Goal: Task Accomplishment & Management: Complete application form

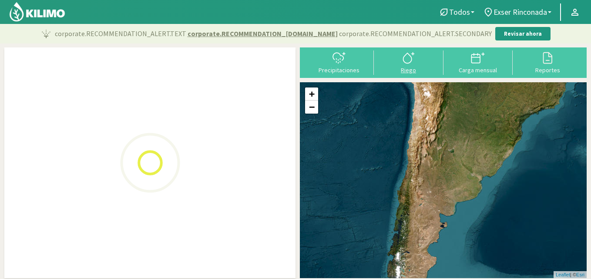
select select "1: Object"
select select "9: Object"
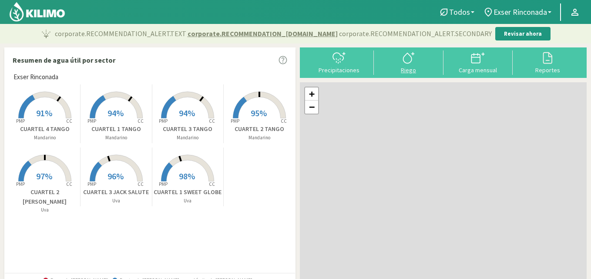
click at [410, 62] on icon at bounding box center [407, 58] width 8 height 10
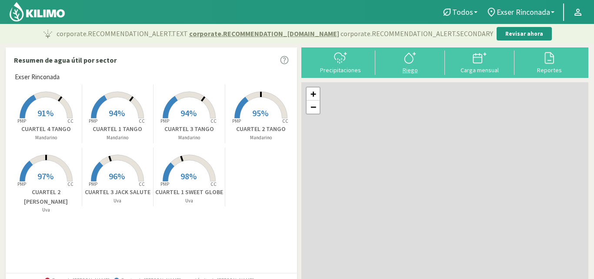
select select "1: Object"
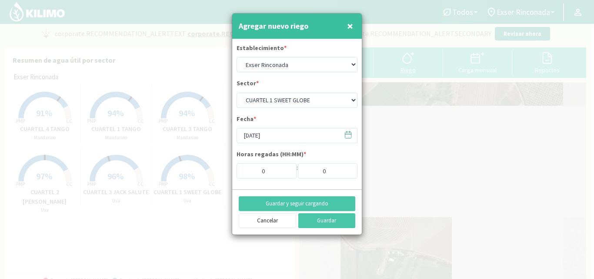
type input "1"
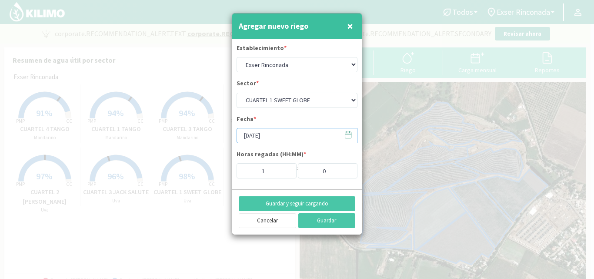
click at [265, 137] on input "[DATE]" at bounding box center [297, 135] width 121 height 15
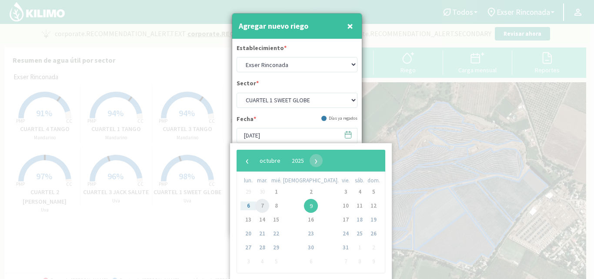
click at [267, 204] on span "7" at bounding box center [262, 206] width 14 height 14
type input "[DATE]"
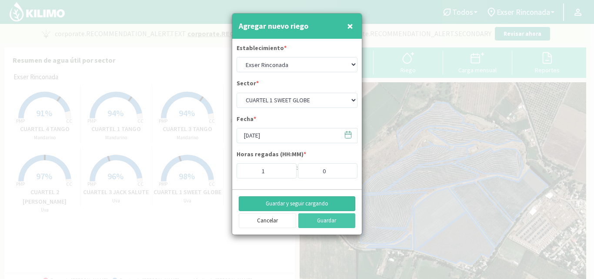
click at [326, 202] on button "Guardar y seguir cargando" at bounding box center [297, 203] width 117 height 15
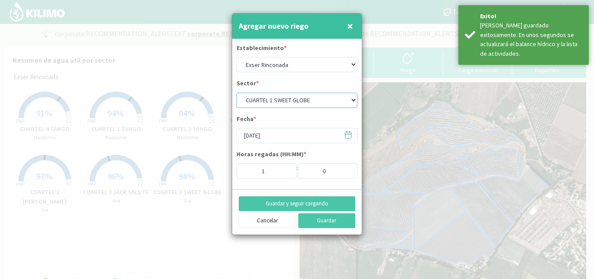
click at [310, 95] on select "CUARTEL 1 SWEET GLOBE CUARTEL 1 TANGO CUARTEL 2 TANGO CUARTEL 2 [PERSON_NAME] C…" at bounding box center [297, 100] width 121 height 15
click at [237, 93] on select "CUARTEL 1 SWEET GLOBE CUARTEL 1 TANGO CUARTEL 2 TANGO CUARTEL 2 [PERSON_NAME] C…" at bounding box center [297, 100] width 121 height 15
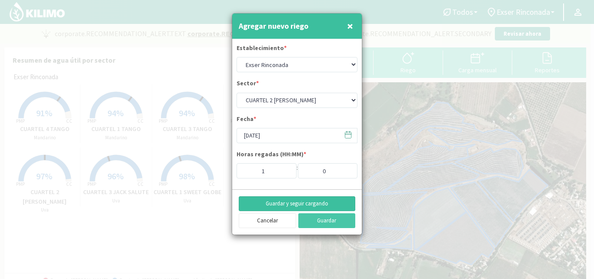
click at [305, 200] on button "Guardar y seguir cargando" at bounding box center [297, 203] width 117 height 15
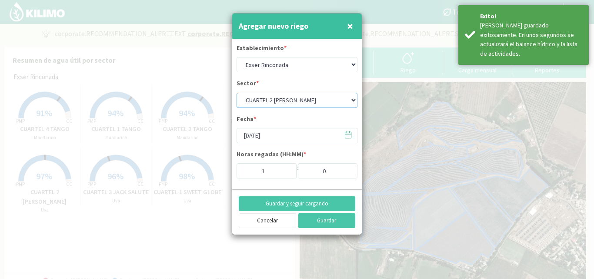
click at [315, 97] on select "CUARTEL 1 SWEET GLOBE CUARTEL 1 TANGO CUARTEL 2 TANGO CUARTEL 2 [PERSON_NAME] C…" at bounding box center [297, 100] width 121 height 15
click at [237, 93] on select "CUARTEL 1 SWEET GLOBE CUARTEL 1 TANGO CUARTEL 2 TANGO CUARTEL 2 [PERSON_NAME] C…" at bounding box center [297, 100] width 121 height 15
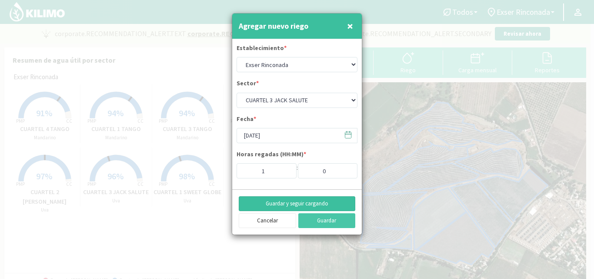
click at [309, 205] on button "Guardar y seguir cargando" at bounding box center [297, 203] width 117 height 15
click at [261, 221] on button "Cancelar" at bounding box center [267, 220] width 57 height 15
select select "9: Object"
type input "[DATE]"
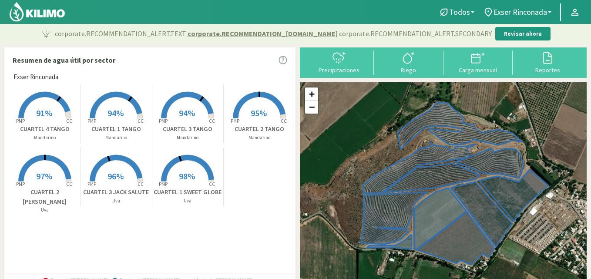
click at [112, 115] on span "94%" at bounding box center [115, 112] width 16 height 11
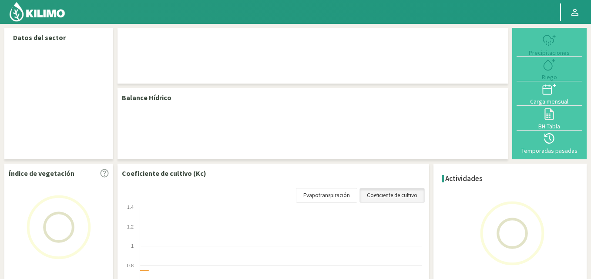
select select "1: Object"
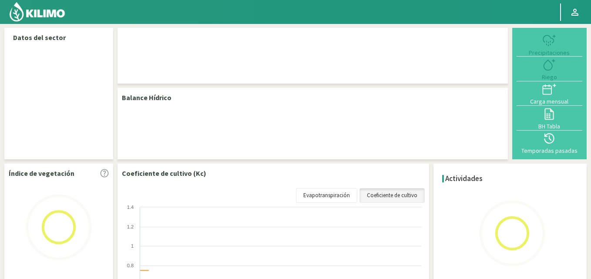
select select "1: Object"
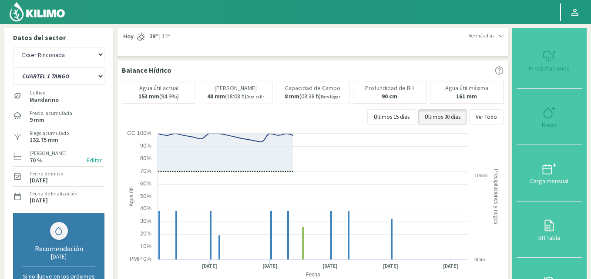
type input "5"
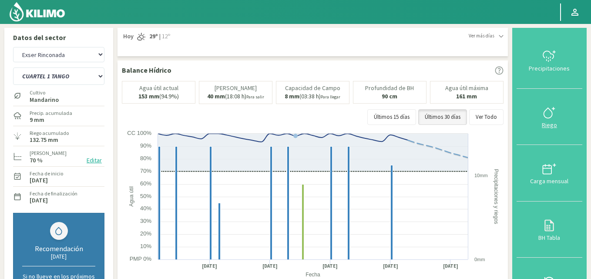
click at [549, 114] on icon at bounding box center [549, 113] width 14 height 14
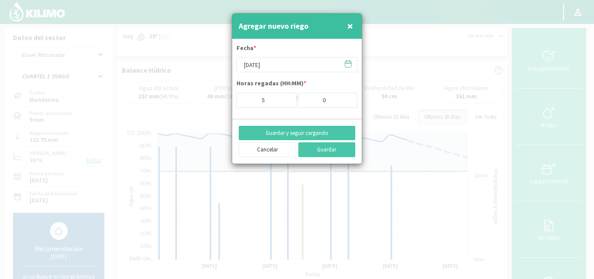
click at [352, 27] on span "×" at bounding box center [350, 26] width 6 height 14
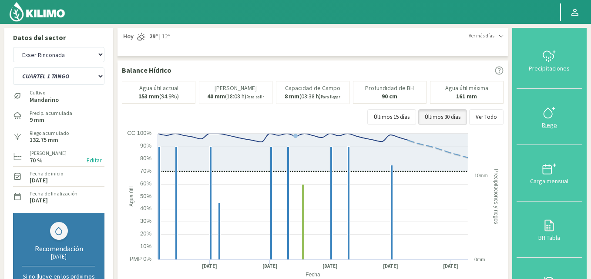
click at [551, 114] on icon at bounding box center [549, 113] width 14 height 14
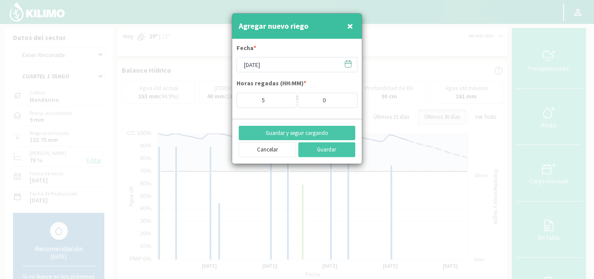
click at [349, 23] on span "×" at bounding box center [350, 26] width 6 height 14
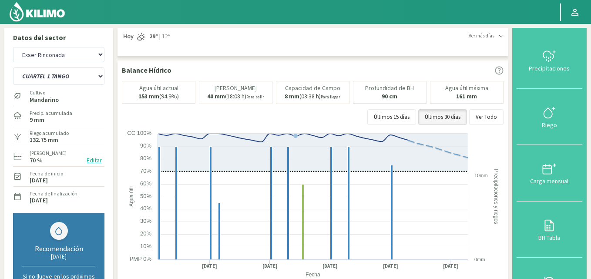
click at [19, 13] on img at bounding box center [37, 11] width 57 height 21
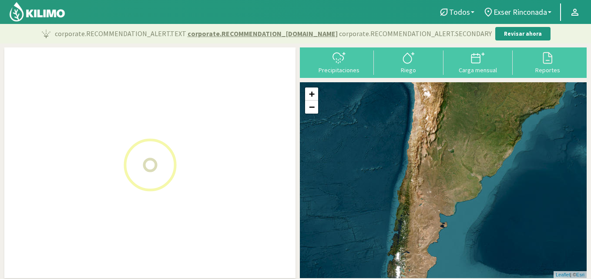
select select "1: Object"
select select "9: Object"
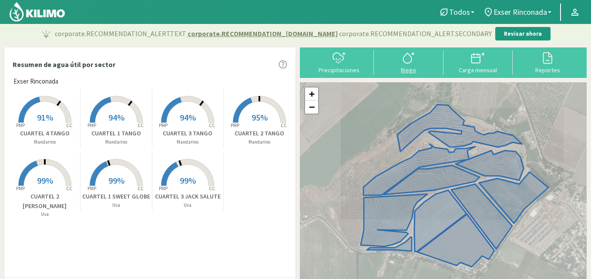
type input "1"
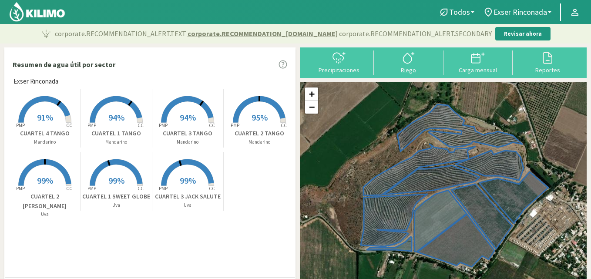
click at [406, 64] on icon at bounding box center [409, 58] width 14 height 14
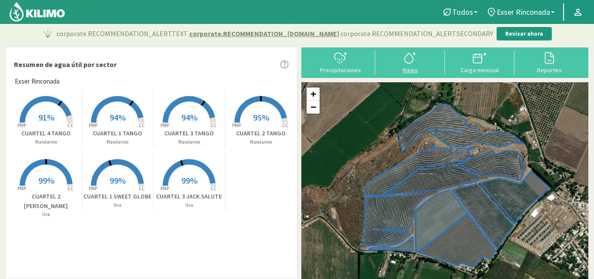
select select "1: Object"
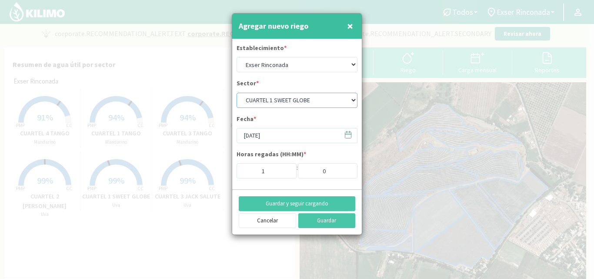
click at [290, 98] on select "CUARTEL 1 SWEET GLOBE CUARTEL 1 TANGO CUARTEL 2 TANGO CUARTEL 2 [PERSON_NAME] C…" at bounding box center [297, 100] width 121 height 15
select select "10: Object"
click at [237, 93] on select "CUARTEL 1 SWEET GLOBE CUARTEL 1 TANGO CUARTEL 2 TANGO CUARTEL 2 [PERSON_NAME] C…" at bounding box center [297, 100] width 121 height 15
type input "5"
click at [265, 138] on input "[DATE]" at bounding box center [297, 135] width 121 height 15
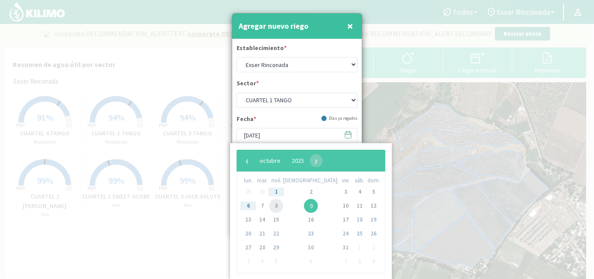
click at [281, 206] on span "8" at bounding box center [276, 206] width 14 height 14
type input "[DATE]"
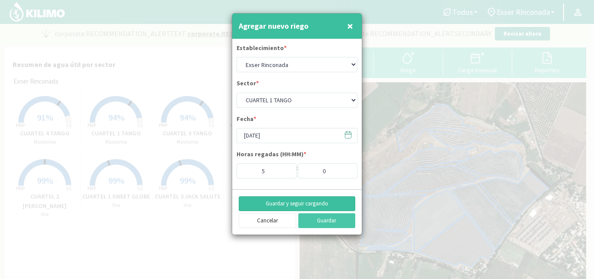
click at [329, 203] on button "Guardar y seguir cargando" at bounding box center [297, 203] width 117 height 15
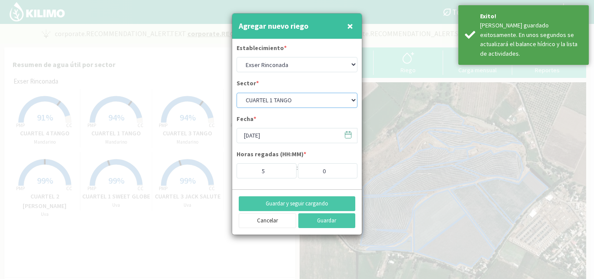
click at [302, 98] on select "CUARTEL 1 SWEET GLOBE CUARTEL 1 TANGO CUARTEL 2 TANGO CUARTEL 2 [PERSON_NAME] C…" at bounding box center [297, 100] width 121 height 15
click at [237, 93] on select "CUARTEL 1 SWEET GLOBE CUARTEL 1 TANGO CUARTEL 2 TANGO CUARTEL 2 [PERSON_NAME] C…" at bounding box center [297, 100] width 121 height 15
click at [318, 204] on button "Guardar y seguir cargando" at bounding box center [297, 203] width 117 height 15
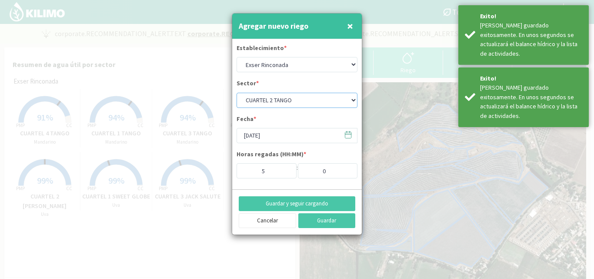
click at [291, 99] on select "CUARTEL 1 SWEET GLOBE CUARTEL 1 TANGO CUARTEL 2 TANGO CUARTEL 2 [PERSON_NAME] C…" at bounding box center [297, 100] width 121 height 15
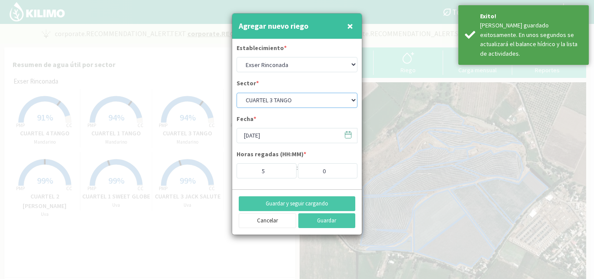
click at [237, 93] on select "CUARTEL 1 SWEET GLOBE CUARTEL 1 TANGO CUARTEL 2 TANGO CUARTEL 2 [PERSON_NAME] C…" at bounding box center [297, 100] width 121 height 15
click at [302, 204] on button "Guardar y seguir cargando" at bounding box center [297, 203] width 117 height 15
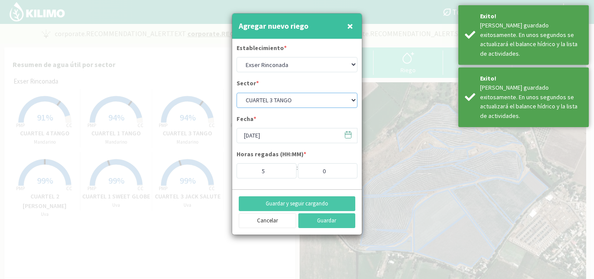
click at [289, 99] on select "CUARTEL 1 SWEET GLOBE CUARTEL 1 TANGO CUARTEL 2 TANGO CUARTEL 2 [PERSON_NAME] C…" at bounding box center [297, 100] width 121 height 15
click at [237, 93] on select "CUARTEL 1 SWEET GLOBE CUARTEL 1 TANGO CUARTEL 2 TANGO CUARTEL 2 [PERSON_NAME] C…" at bounding box center [297, 100] width 121 height 15
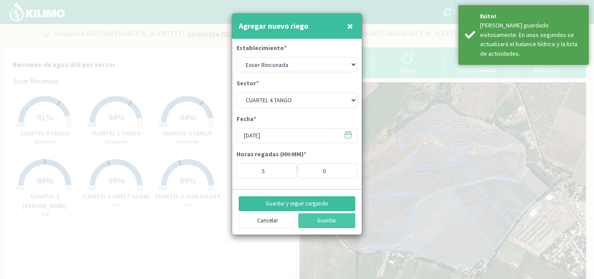
click at [295, 199] on button "Guardar y seguir cargando" at bounding box center [297, 203] width 117 height 15
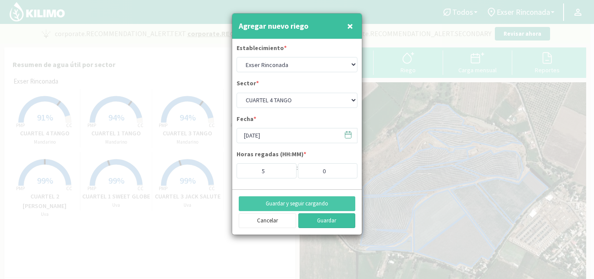
click at [327, 224] on button "Guardar" at bounding box center [326, 220] width 57 height 15
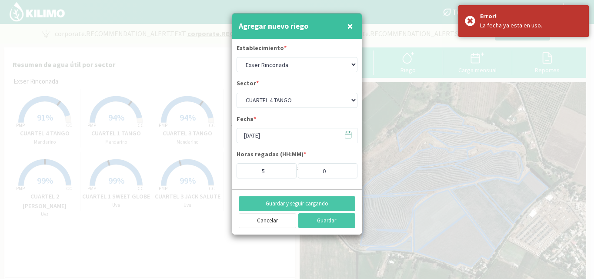
click at [348, 30] on span "×" at bounding box center [350, 26] width 6 height 14
select select "9: Object"
type input "[DATE]"
